Goal: Information Seeking & Learning: Learn about a topic

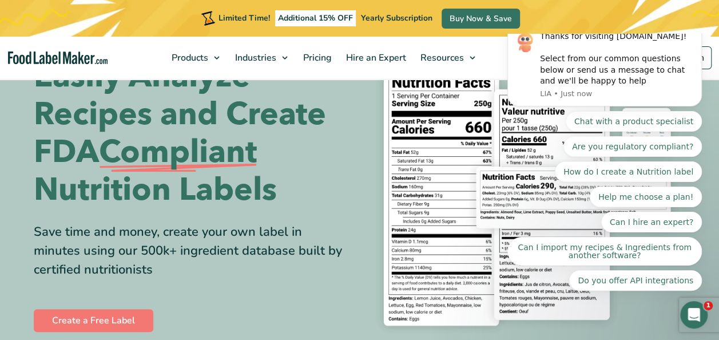
scroll to position [58, 0]
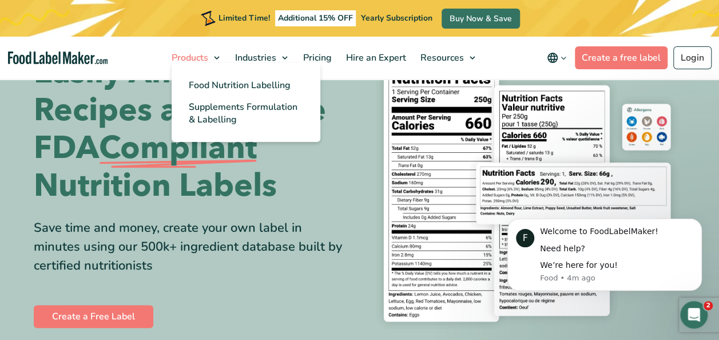
click at [207, 61] on span "Products" at bounding box center [188, 58] width 41 height 13
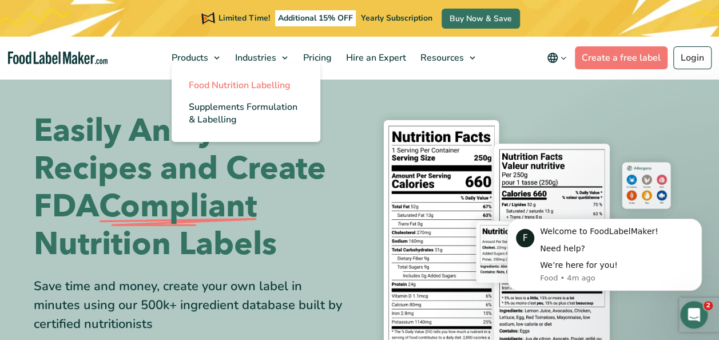
click at [257, 85] on span "Food Nutrition Labelling" at bounding box center [240, 85] width 102 height 13
